Goal: Connect with others: Connect with others

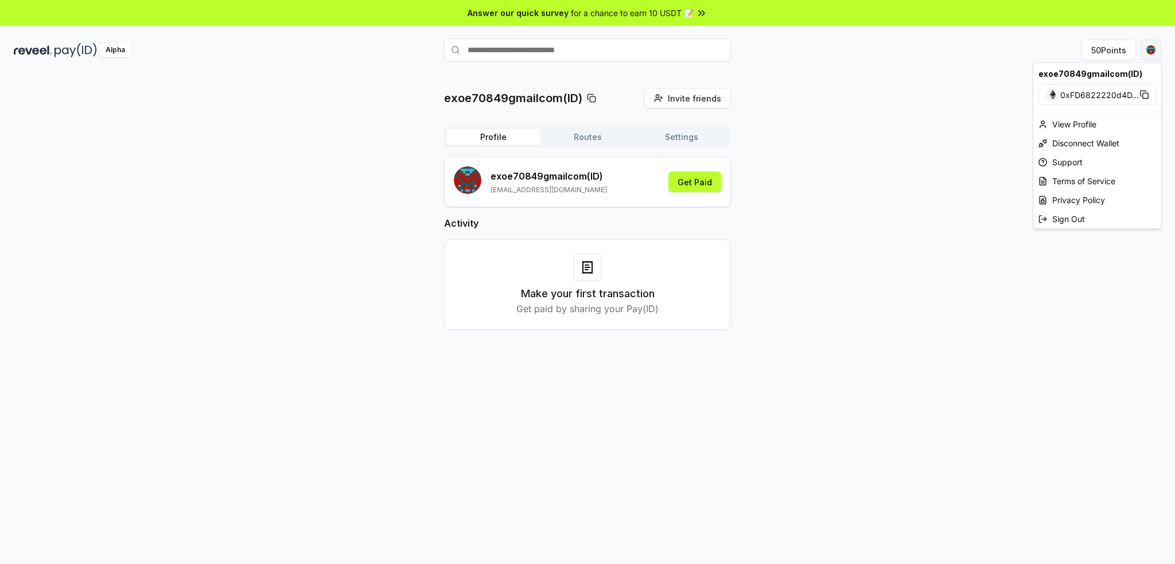
click at [1152, 47] on html "Answer our quick survey for a chance to earn 10 USDT 📝 Alpha 50 Points exoe7084…" at bounding box center [587, 282] width 1175 height 564
click at [1062, 118] on div "View Profile" at bounding box center [1097, 124] width 127 height 19
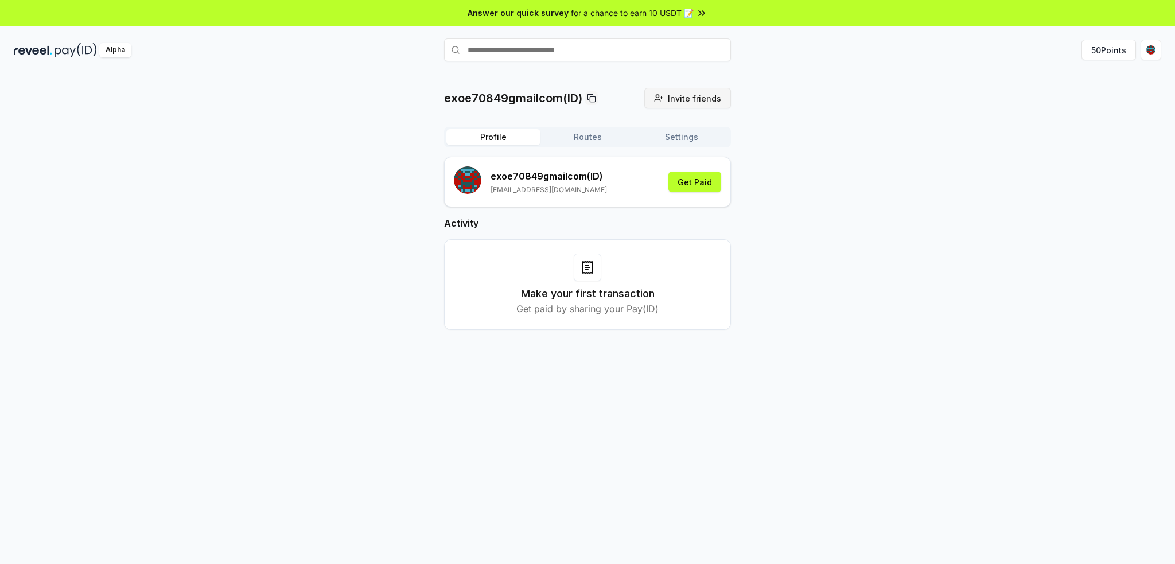
click at [670, 102] on button "Invite friends Invite" at bounding box center [688, 98] width 87 height 21
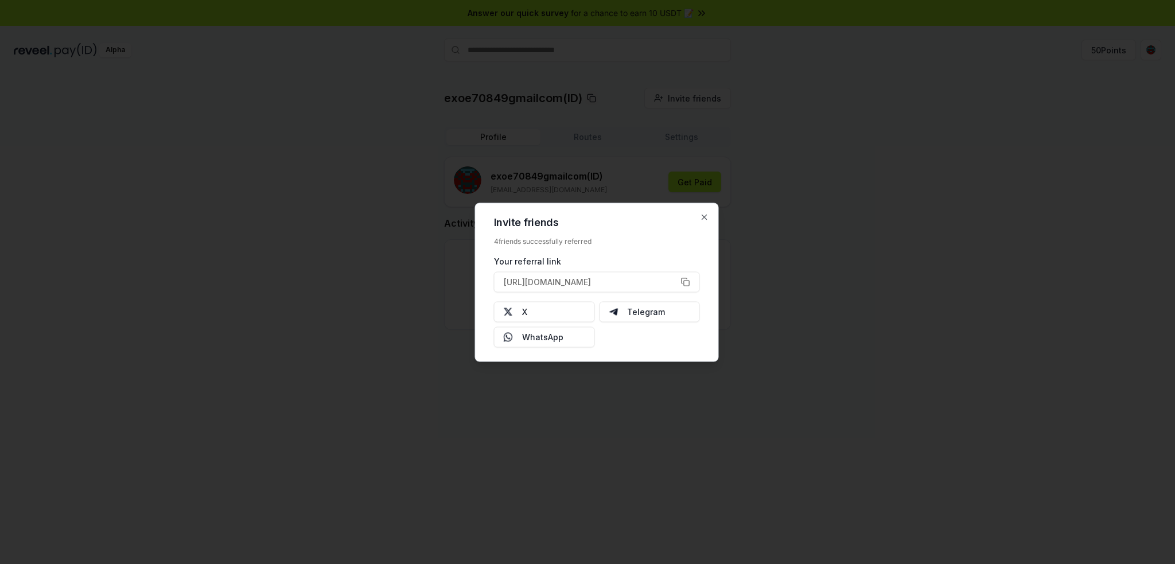
click at [778, 143] on div at bounding box center [587, 282] width 1175 height 564
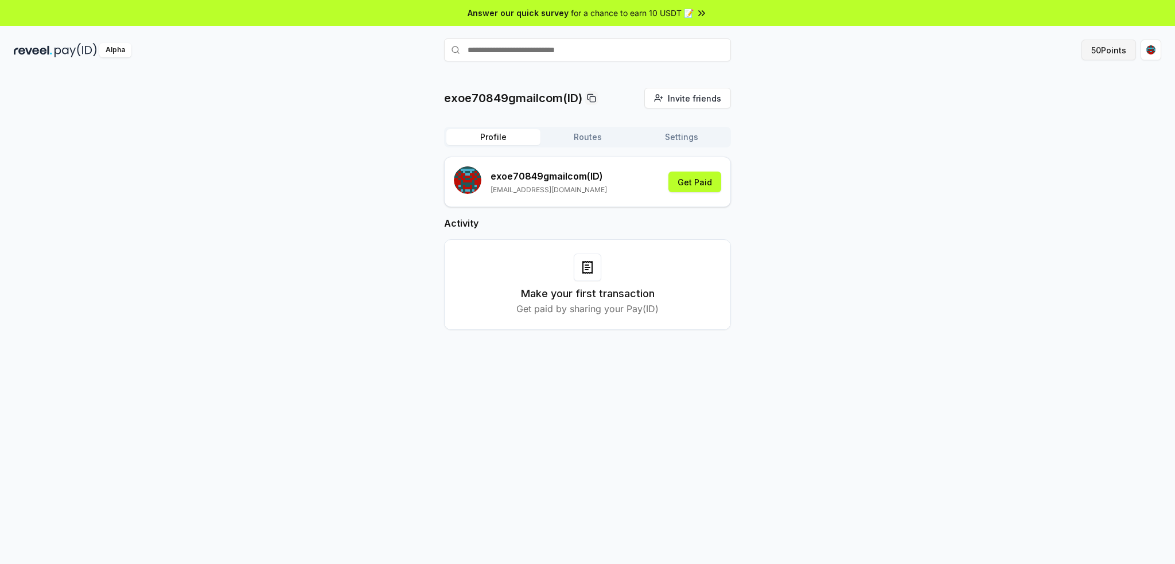
click at [1092, 53] on button "50 Points" at bounding box center [1109, 50] width 55 height 21
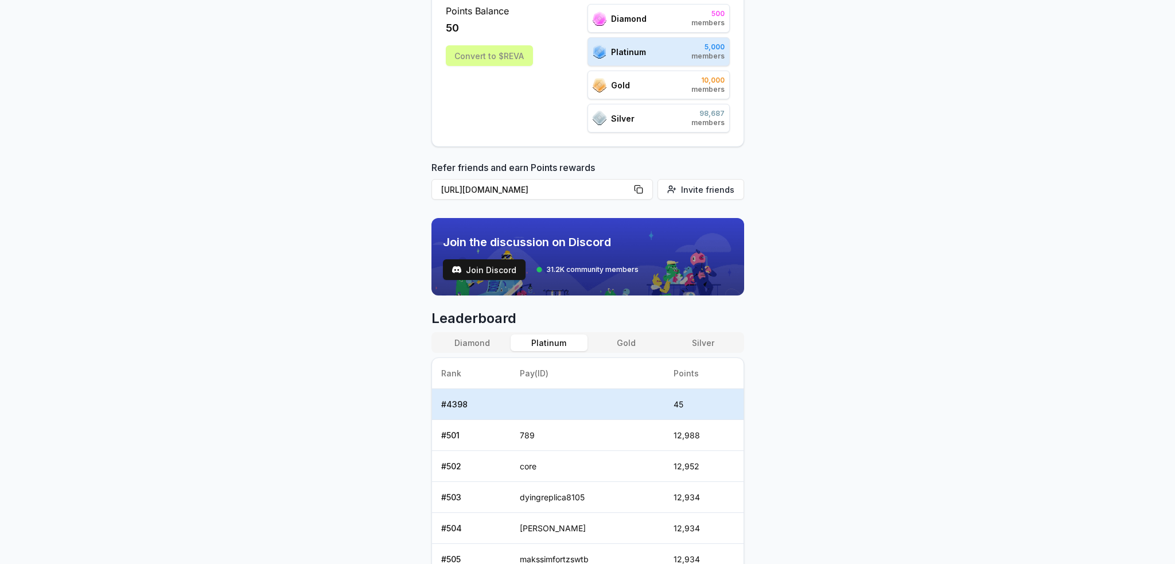
scroll to position [230, 0]
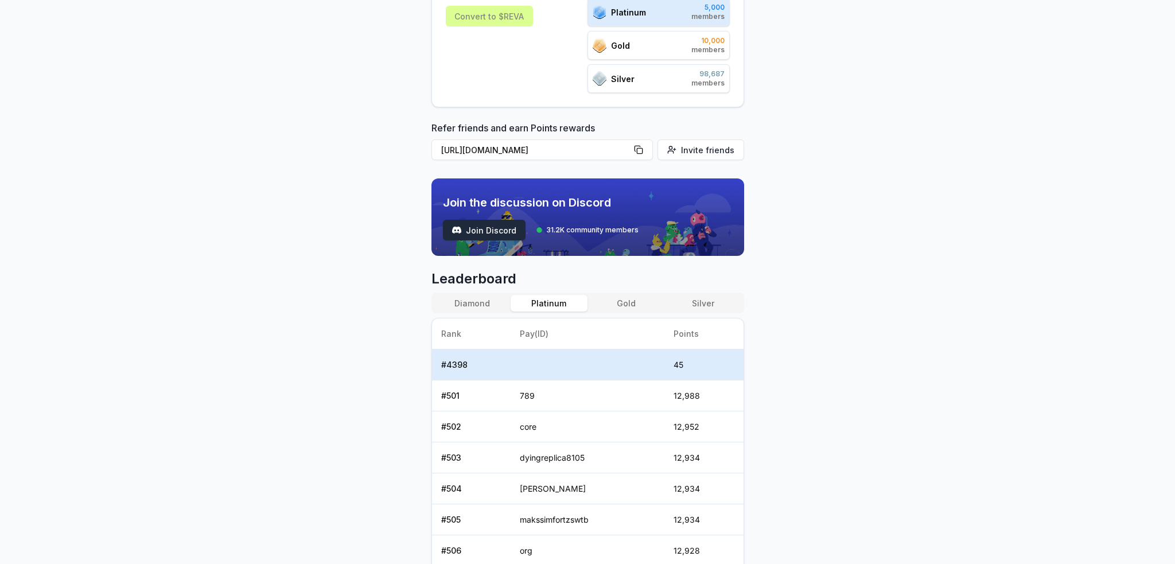
click at [496, 222] on button "Join Discord" at bounding box center [484, 230] width 83 height 21
